Goal: Information Seeking & Learning: Learn about a topic

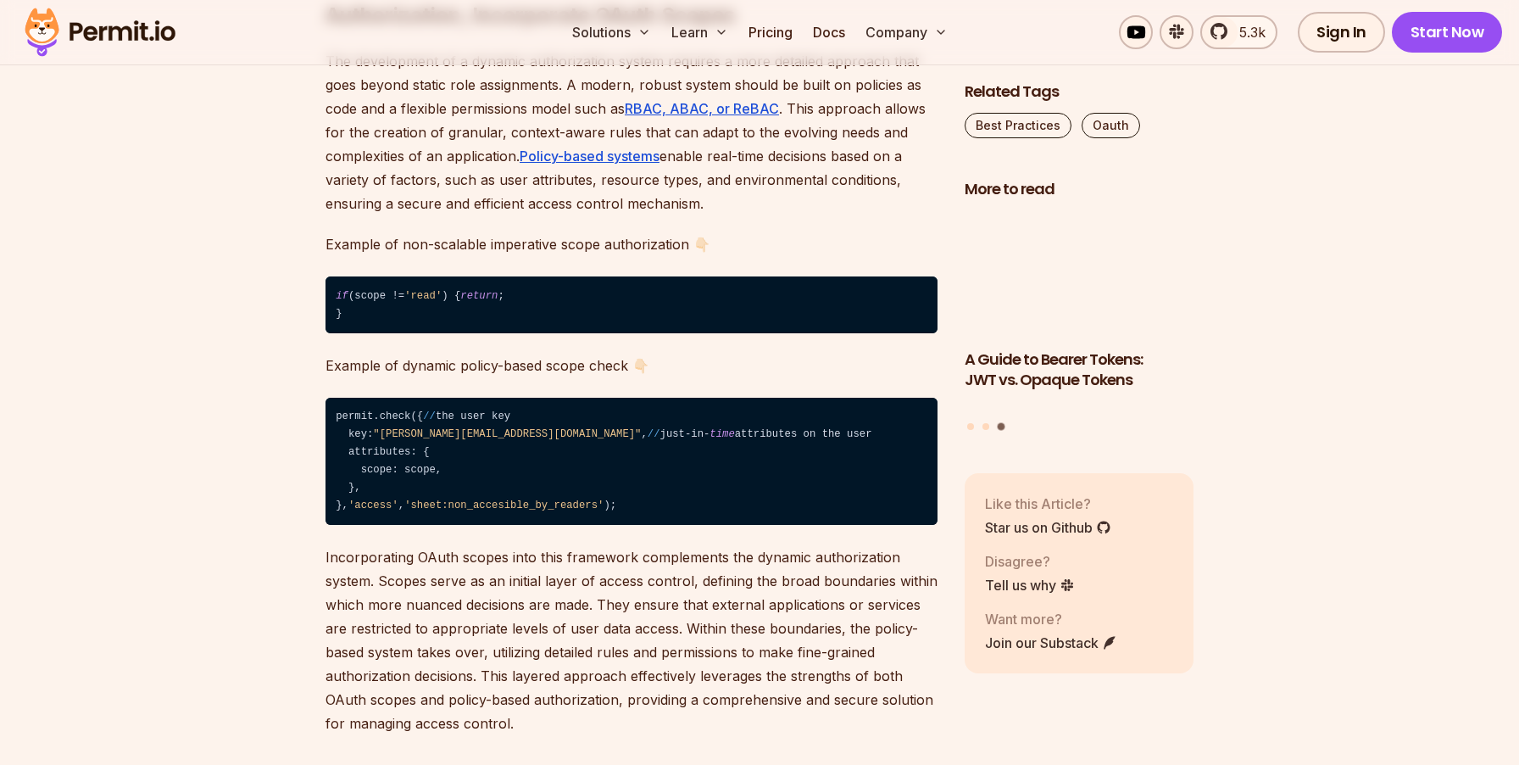
scroll to position [4316, 0]
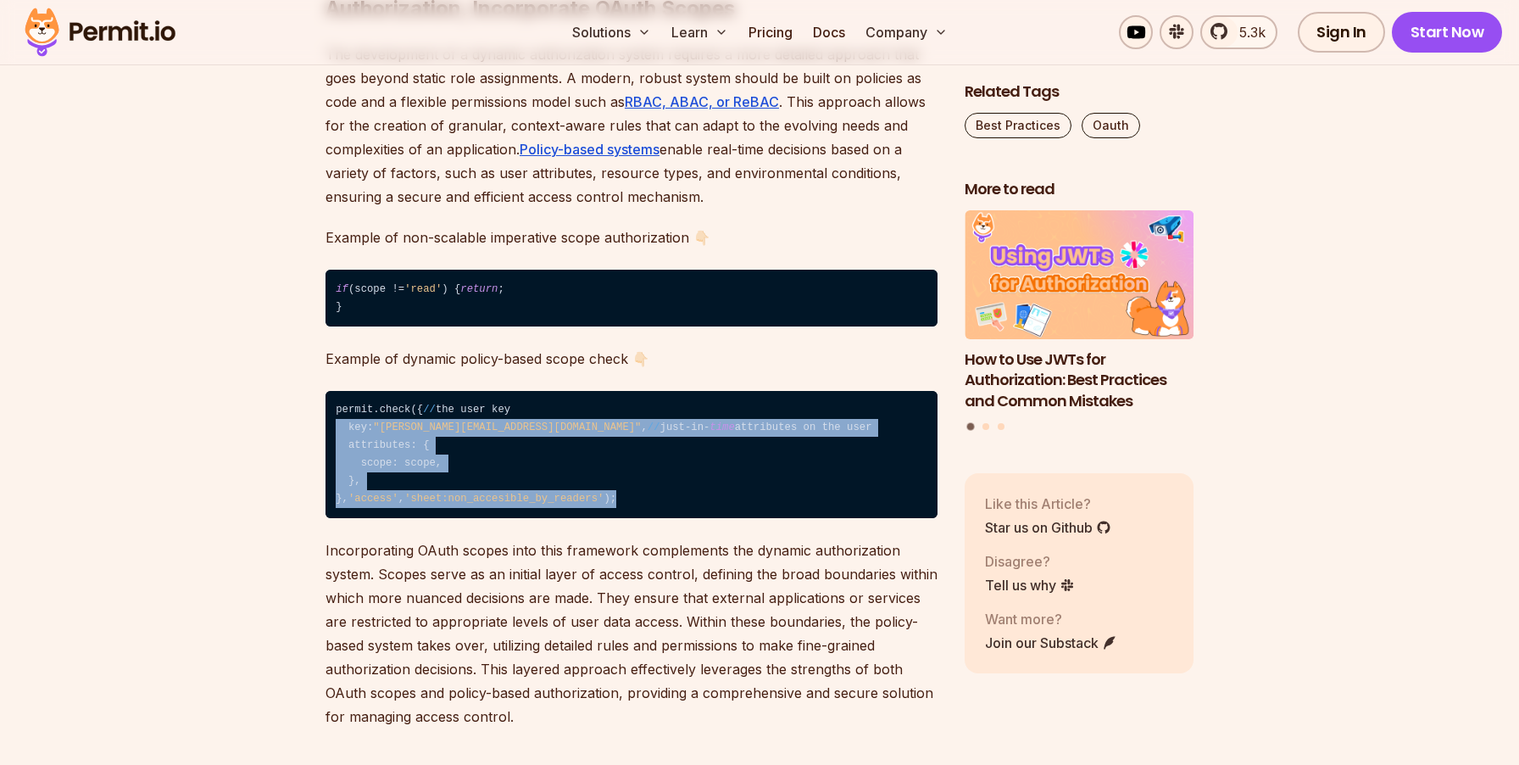
drag, startPoint x: 654, startPoint y: 554, endPoint x: 622, endPoint y: 441, distance: 117.1
click at [622, 441] on code "permit.check({ // the user key key: "[PERSON_NAME][EMAIL_ADDRESS][DOMAIN_NAME]"…" at bounding box center [632, 455] width 612 height 128
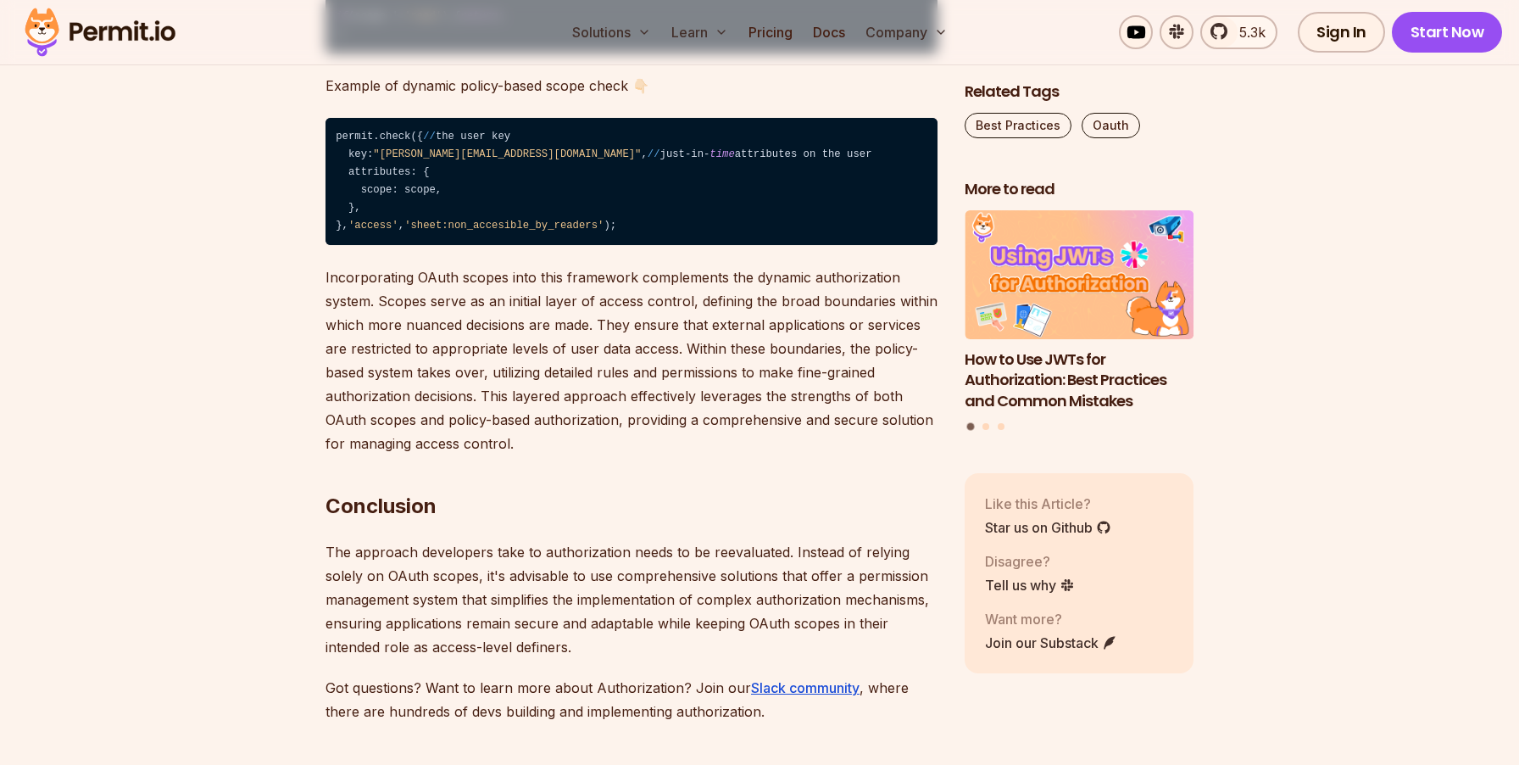
scroll to position [4819, 0]
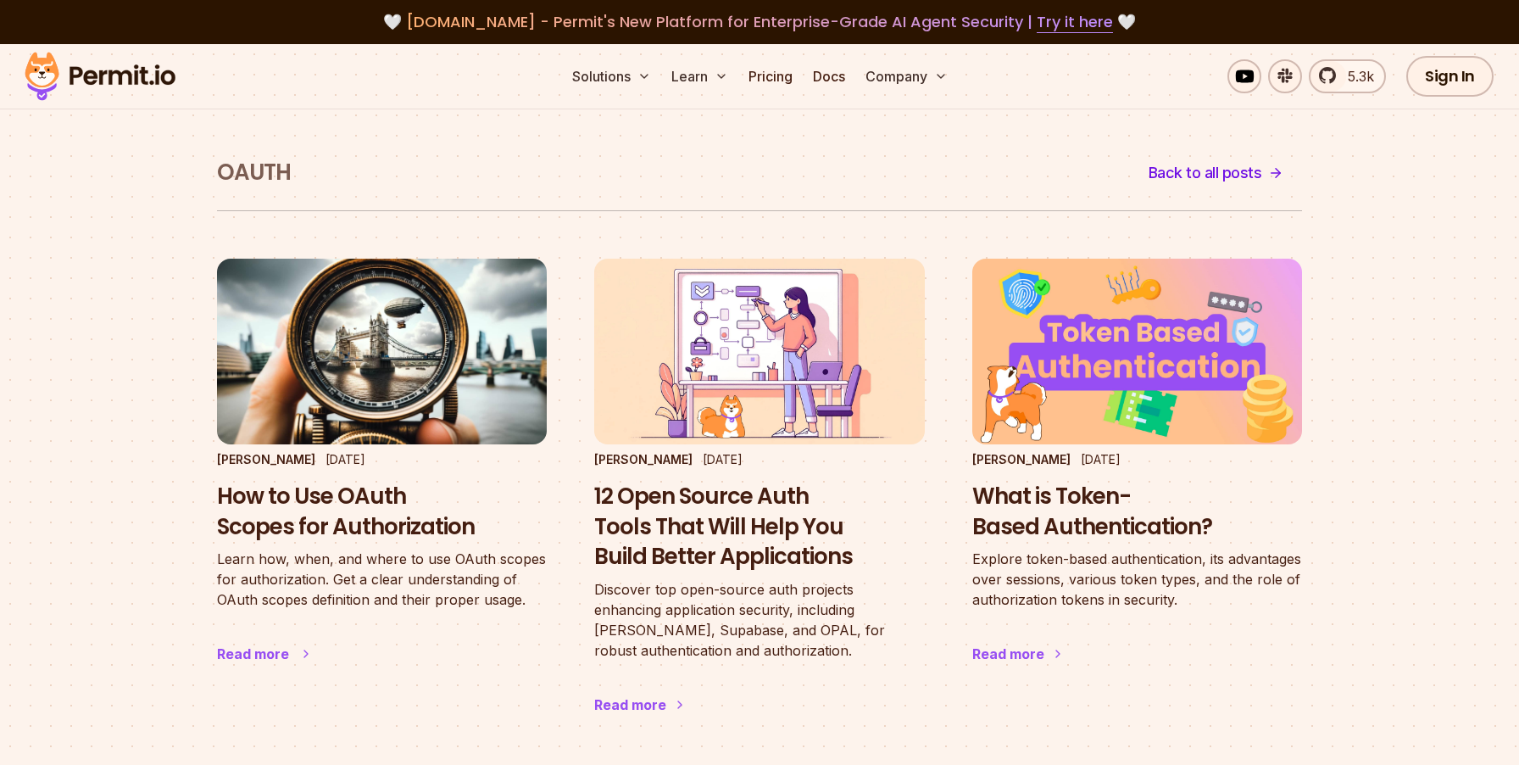
click at [421, 534] on h3 "How to Use OAuth Scopes for Authorization" at bounding box center [382, 512] width 330 height 61
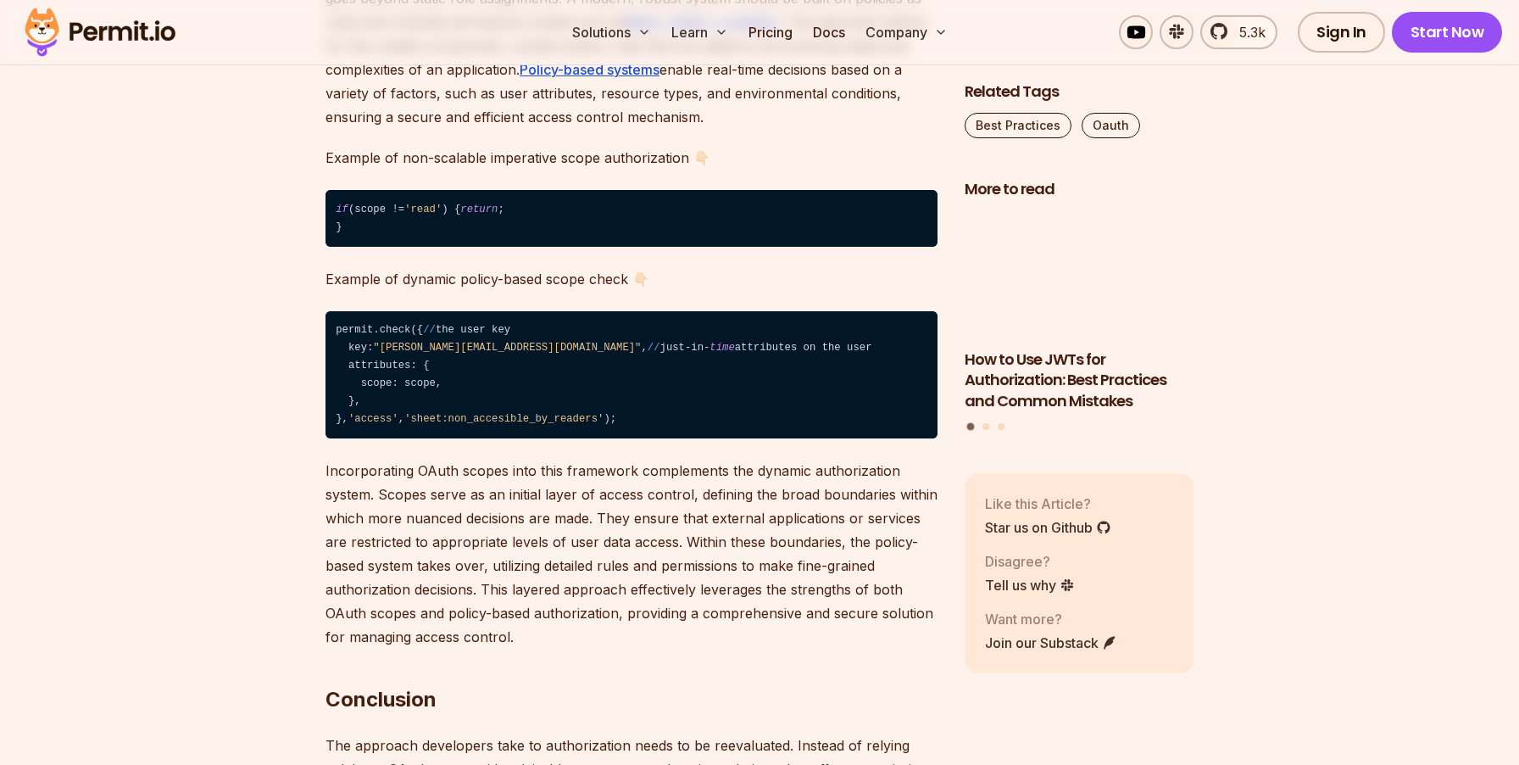
scroll to position [4255, 0]
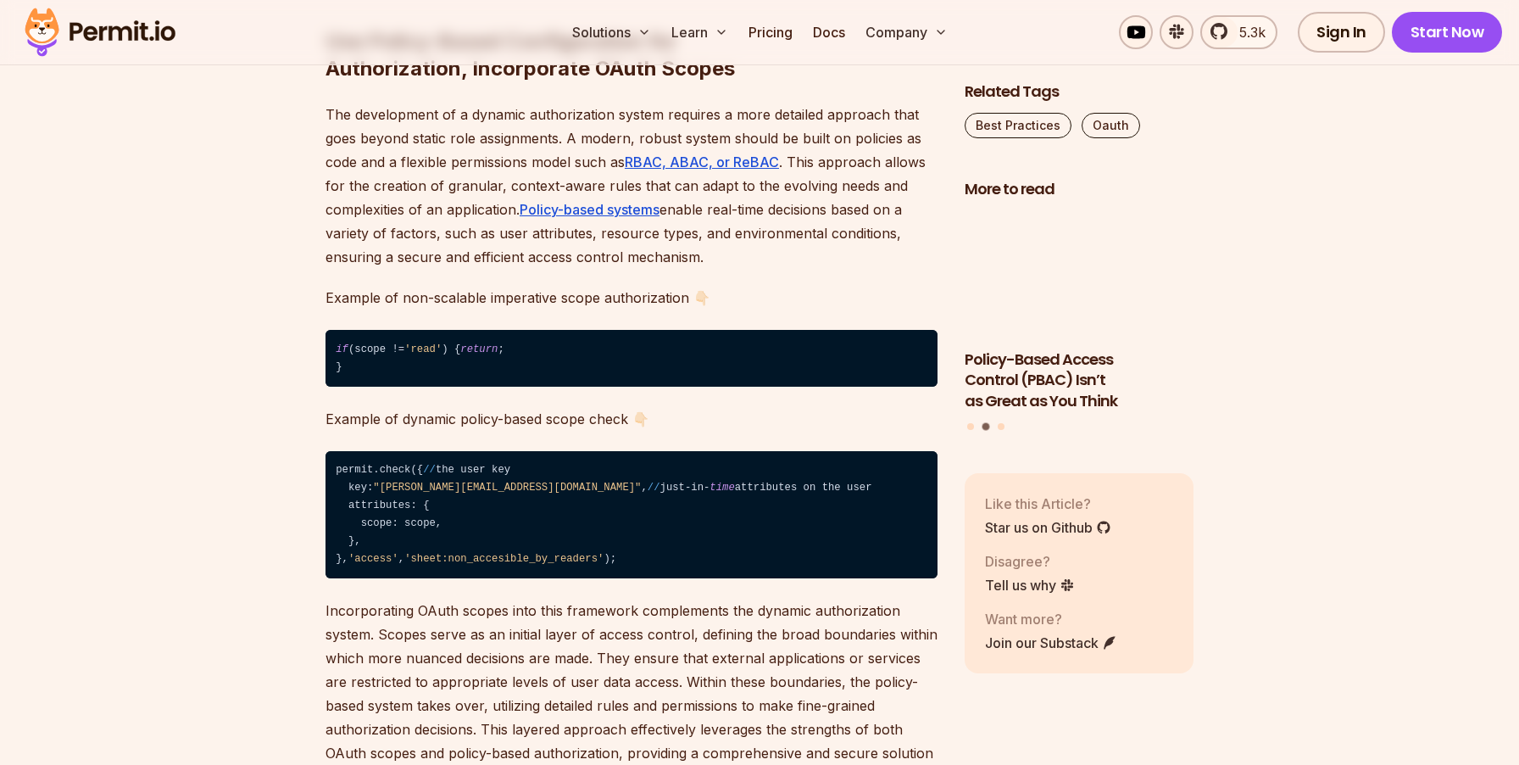
scroll to position [4345, 0]
